Goal: Information Seeking & Learning: Learn about a topic

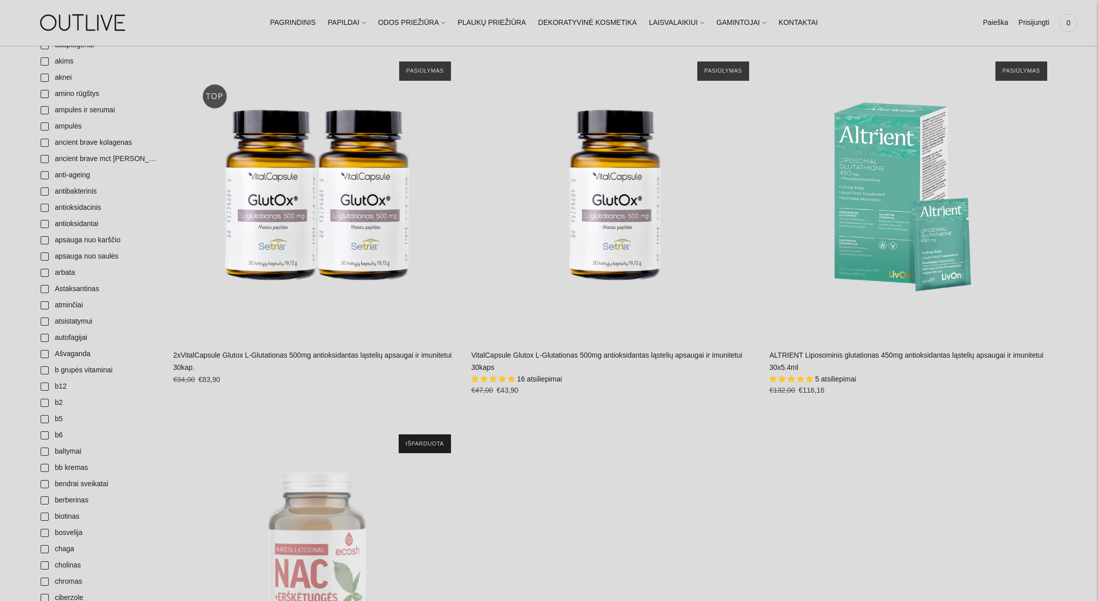
scroll to position [153, 0]
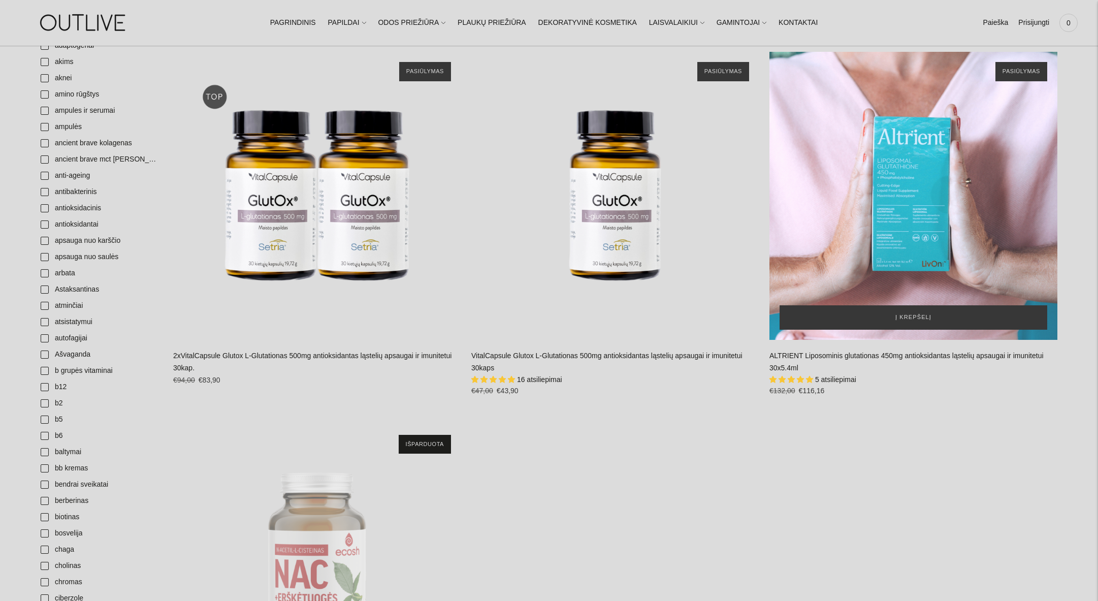
click at [925, 224] on div "ALTRIENT Liposominis glutationas 450mg antioksidantas ląstelių apsaugai ir imun…" at bounding box center [913, 196] width 288 height 288
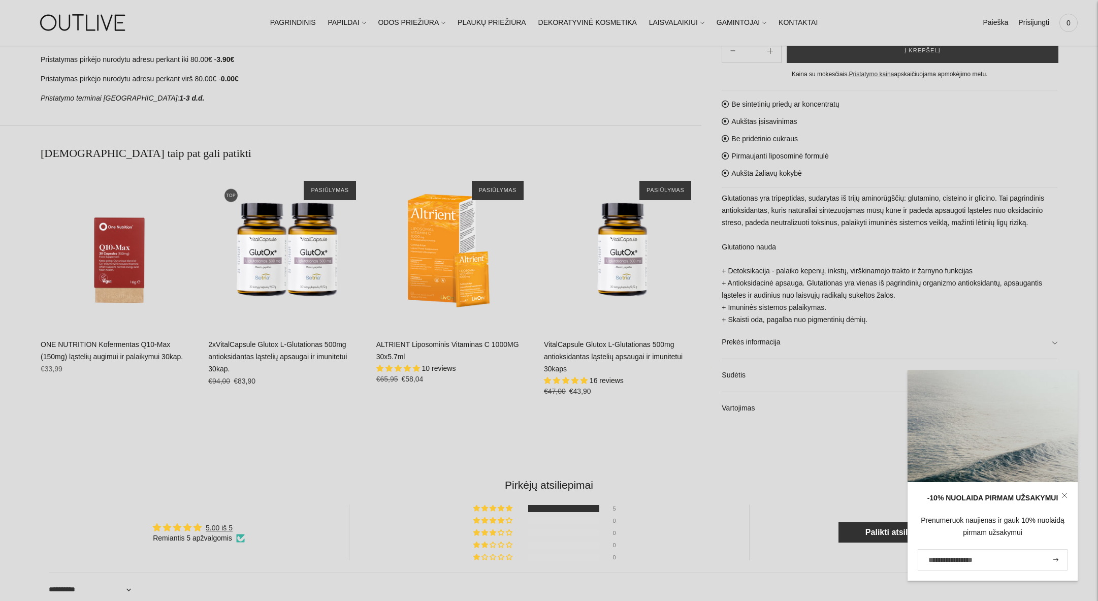
scroll to position [758, 0]
click at [121, 261] on div "ONE NUTRITION Kofermentas Q10-Max (150mg) ląstelių augimui ir palaikymui 30kap.…" at bounding box center [119, 248] width 157 height 157
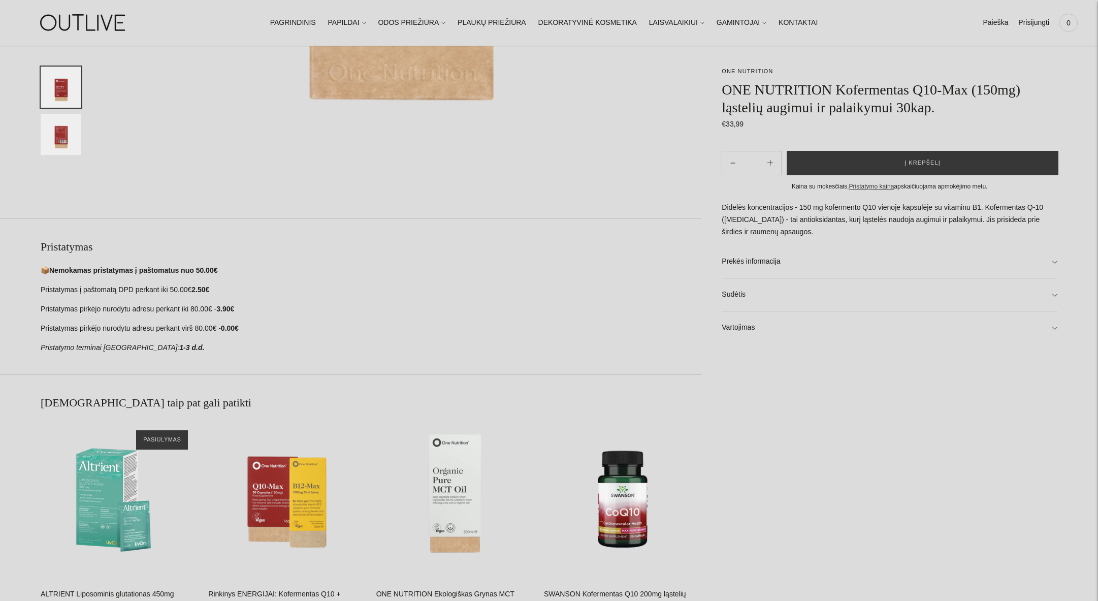
scroll to position [508, 0]
